Goal: Task Accomplishment & Management: Manage account settings

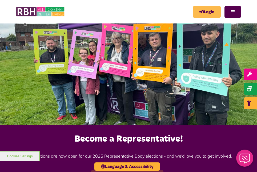
click at [214, 13] on link "Login" at bounding box center [207, 12] width 28 height 12
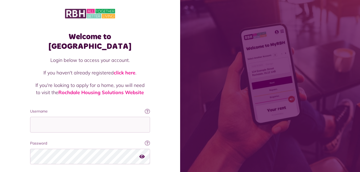
scroll to position [33, 0]
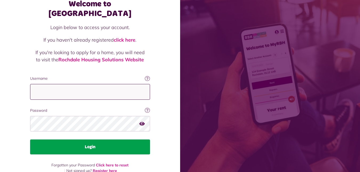
type input "**********"
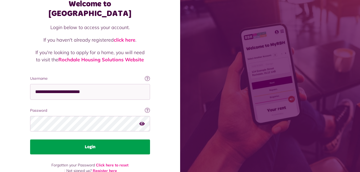
click at [93, 139] on button "Login" at bounding box center [90, 146] width 120 height 15
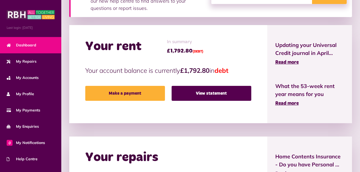
scroll to position [143, 0]
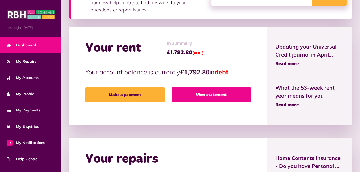
click at [205, 98] on link "View statement" at bounding box center [212, 94] width 80 height 15
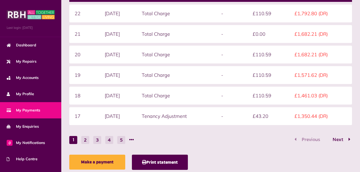
scroll to position [176, 0]
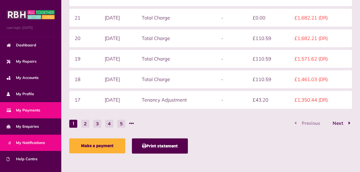
click at [30, 138] on link "0 My Notifications" at bounding box center [30, 143] width 61 height 16
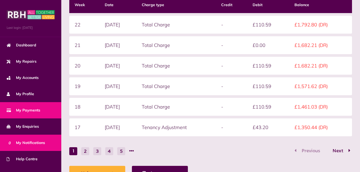
scroll to position [150, 0]
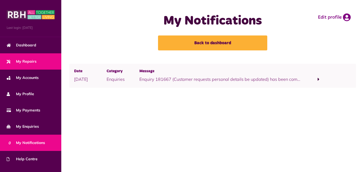
click at [38, 64] on link "My Repairs" at bounding box center [30, 61] width 61 height 16
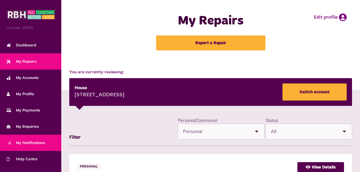
scroll to position [44, 0]
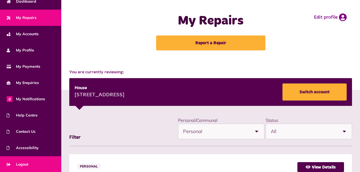
click at [19, 162] on span "Logout" at bounding box center [18, 165] width 22 height 6
